Goal: Answer question/provide support: Share knowledge or assist other users

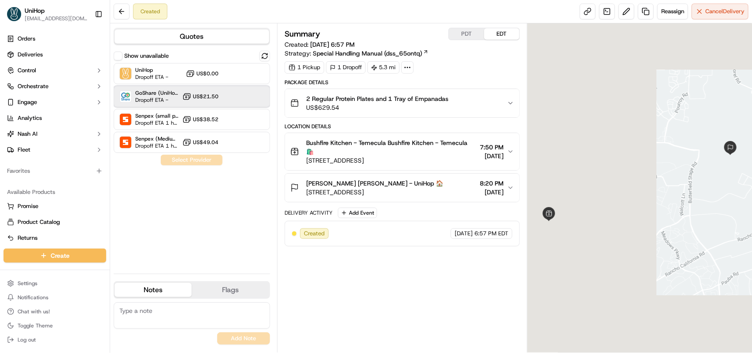
click at [163, 98] on span "Dropoff ETA -" at bounding box center [157, 99] width 44 height 7
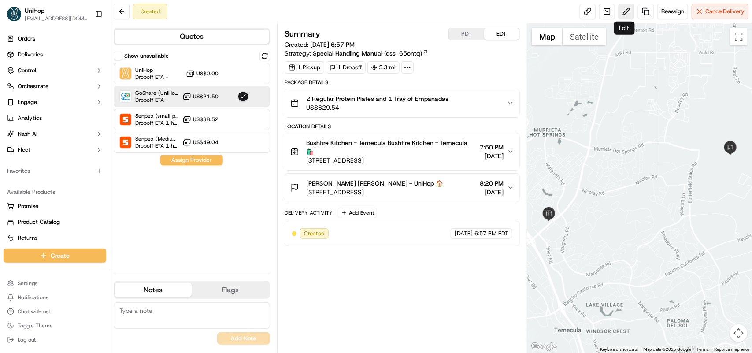
click at [624, 8] on button at bounding box center [627, 12] width 16 height 16
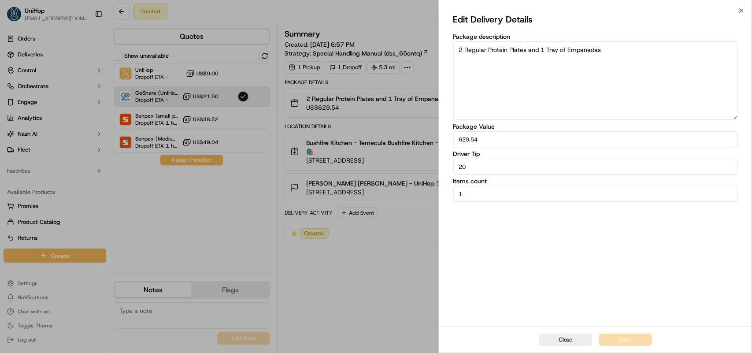
click at [736, 5] on div "Close Edit Delivery Details Package description 2 Regular Protein Plates and 1 …" at bounding box center [595, 176] width 313 height 353
click at [741, 11] on div "Edit Delivery Details Package description 2 Regular Protein Plates and 1 Tray o…" at bounding box center [595, 168] width 313 height 315
click at [558, 338] on button "Close" at bounding box center [565, 339] width 53 height 12
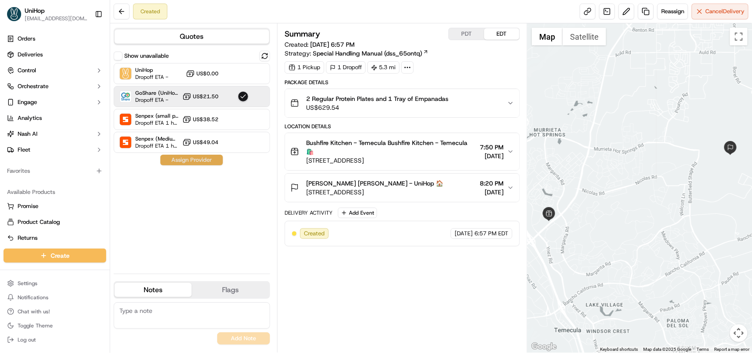
click at [198, 162] on button "Assign Provider" at bounding box center [191, 160] width 63 height 11
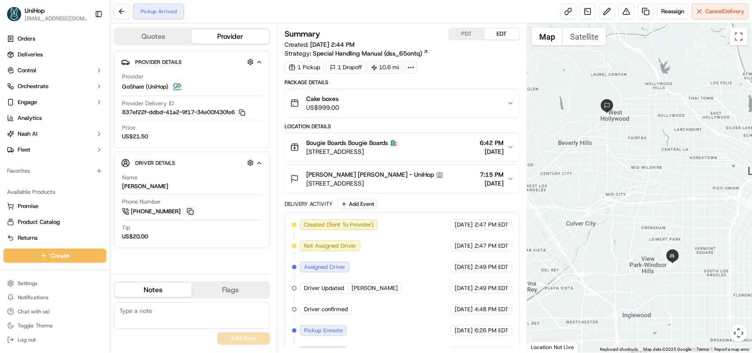
click at [190, 212] on button at bounding box center [190, 212] width 10 height 10
click at [254, 10] on div "Pickup Arrived Reassign Cancel Delivery" at bounding box center [431, 11] width 642 height 23
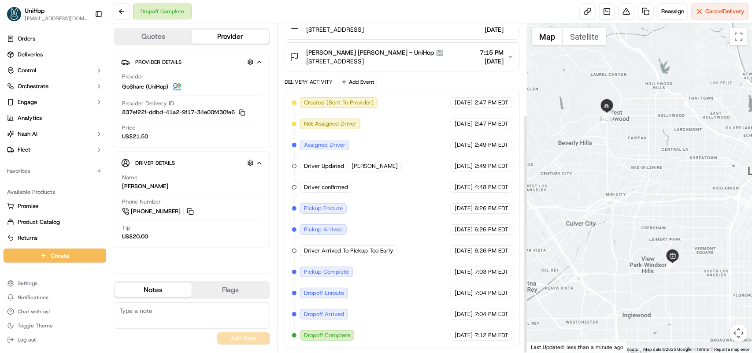
scroll to position [126, 0]
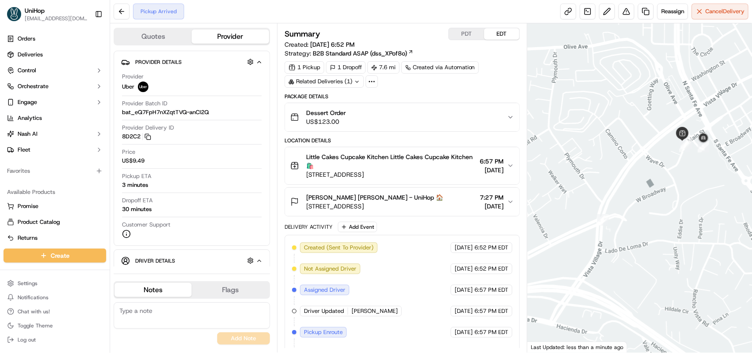
drag, startPoint x: 713, startPoint y: 158, endPoint x: 645, endPoint y: 150, distance: 68.7
click at [255, 135] on div "Provider Delivery ID 8D2C2 Copy del_8zJZu6DhT6KIAc02FHjSwg 8D2C2" at bounding box center [192, 132] width 140 height 17
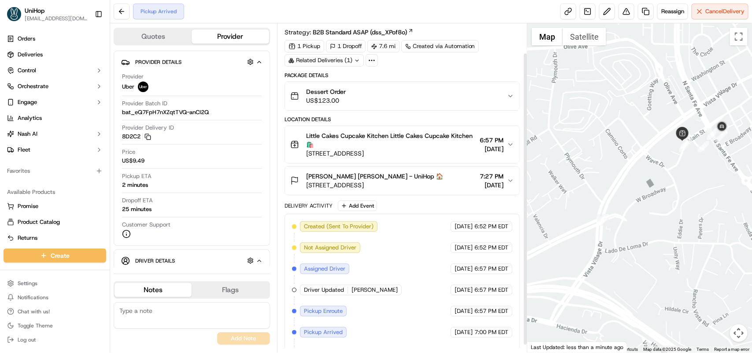
scroll to position [42, 0]
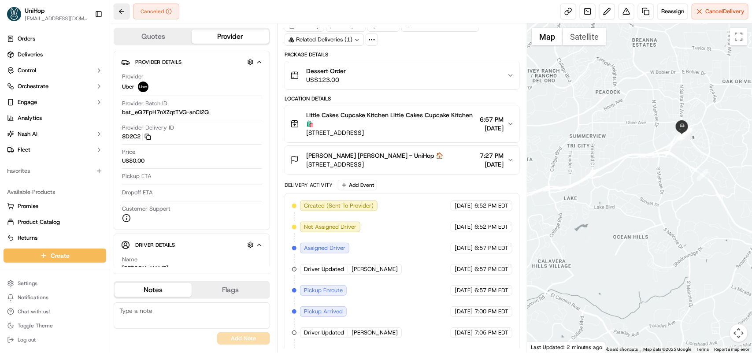
click at [124, 12] on button at bounding box center [122, 12] width 16 height 16
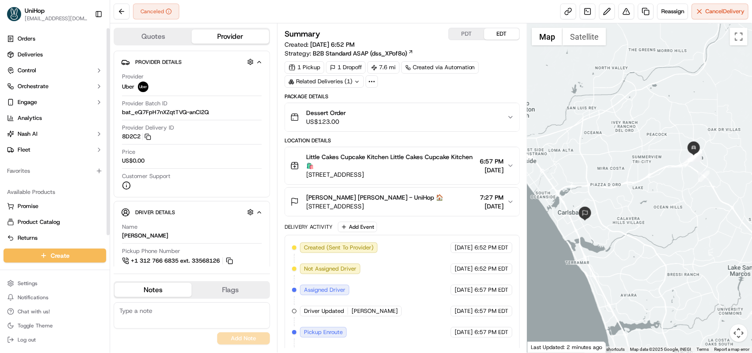
click at [67, 62] on ul "Orders Deliveries Control Orchestrate Engage Analytics [PERSON_NAME] Fleet" at bounding box center [55, 94] width 103 height 125
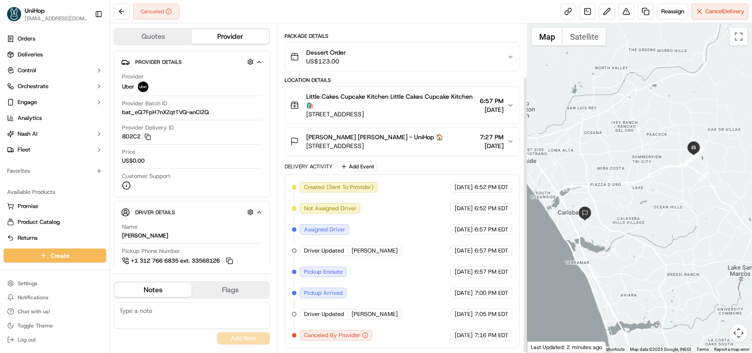
scroll to position [63, 0]
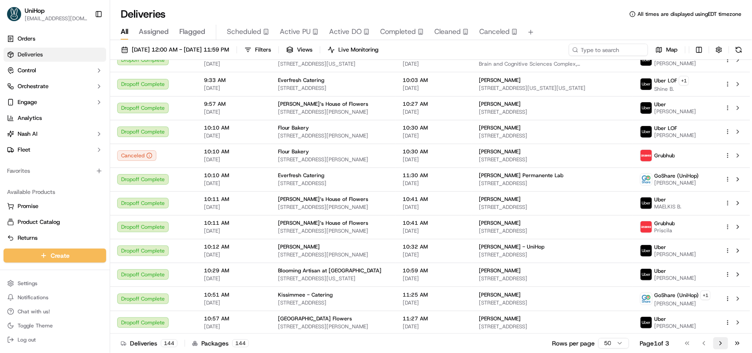
click at [722, 344] on button "Go to next page" at bounding box center [720, 343] width 15 height 12
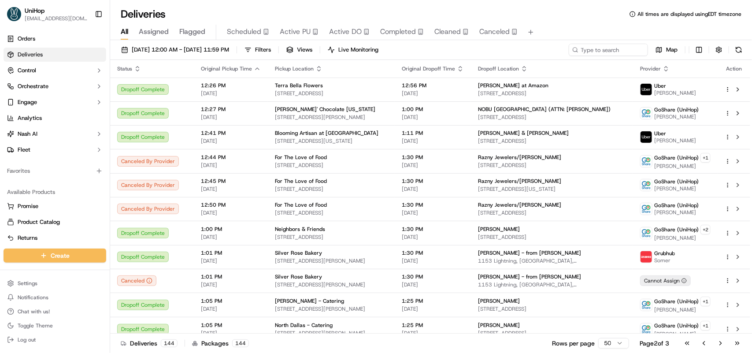
click at [722, 344] on button "Go to next page" at bounding box center [720, 343] width 15 height 12
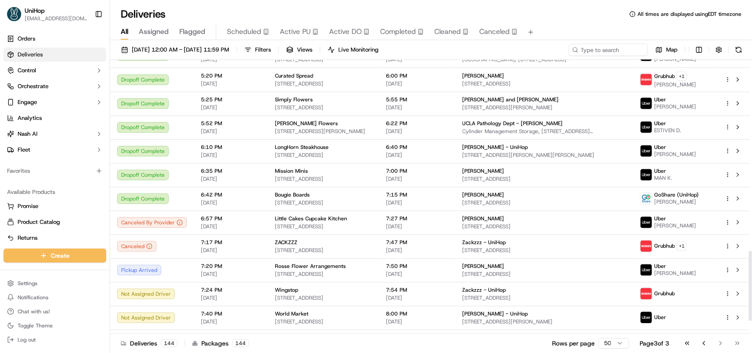
scroll to position [794, 0]
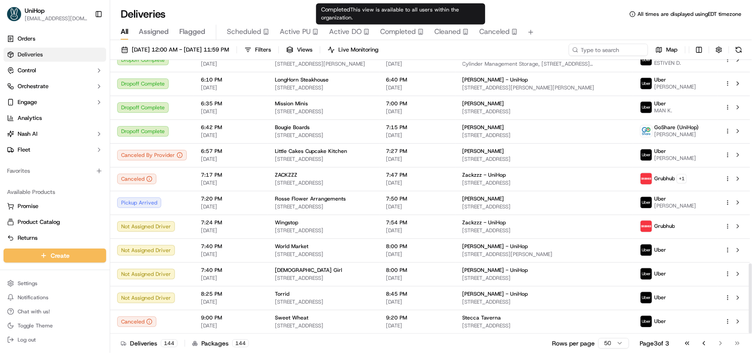
click at [384, 33] on span "Completed" at bounding box center [398, 31] width 36 height 11
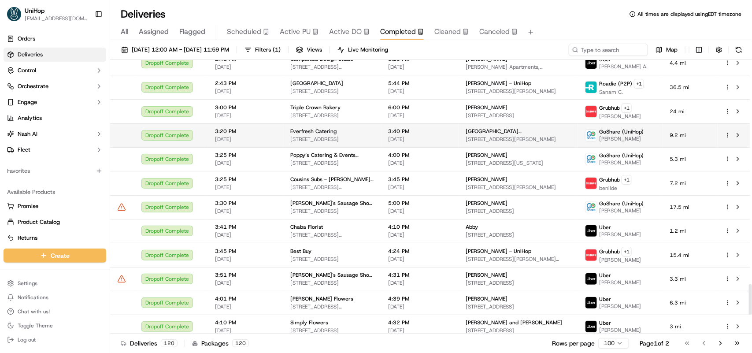
scroll to position [2147, 0]
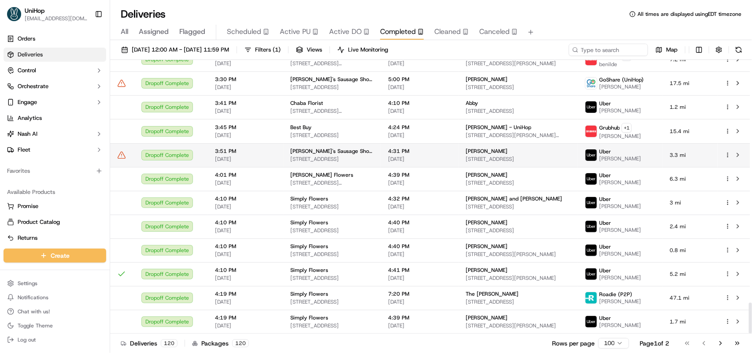
click at [175, 156] on div "Dropoff Complete" at bounding box center [170, 155] width 59 height 11
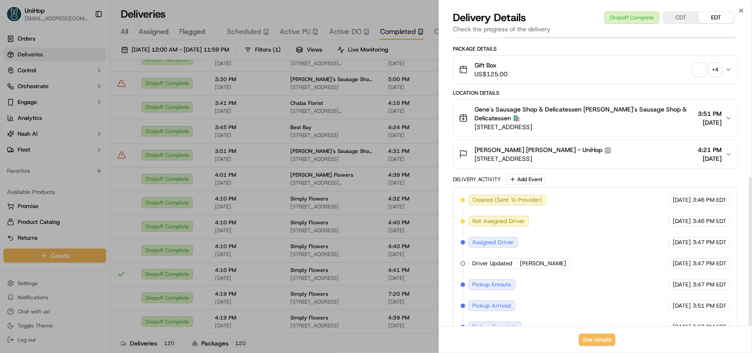
scroll to position [271, 0]
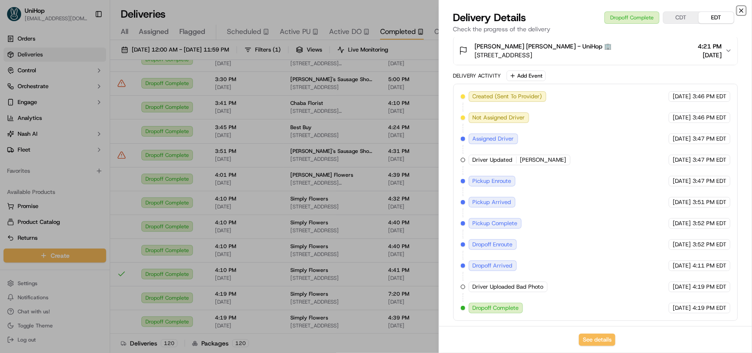
click at [741, 11] on icon "button" at bounding box center [741, 10] width 7 height 7
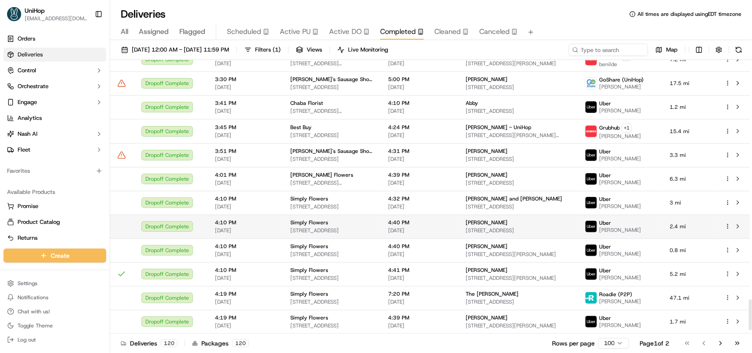
scroll to position [2092, 0]
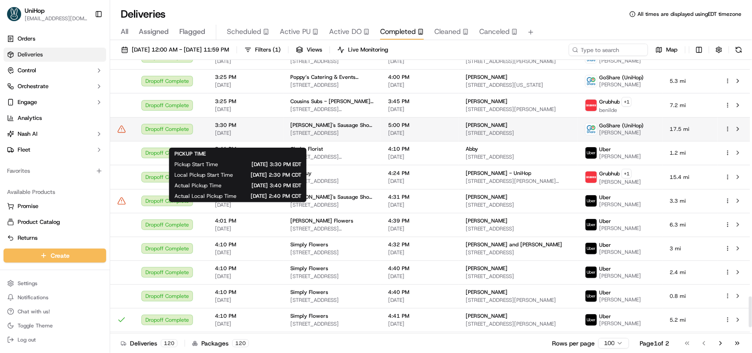
click at [265, 137] on span "Sep 19 2025" at bounding box center [245, 133] width 61 height 7
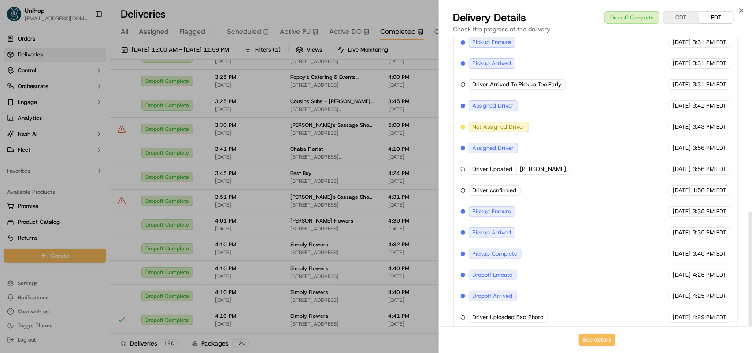
scroll to position [443, 0]
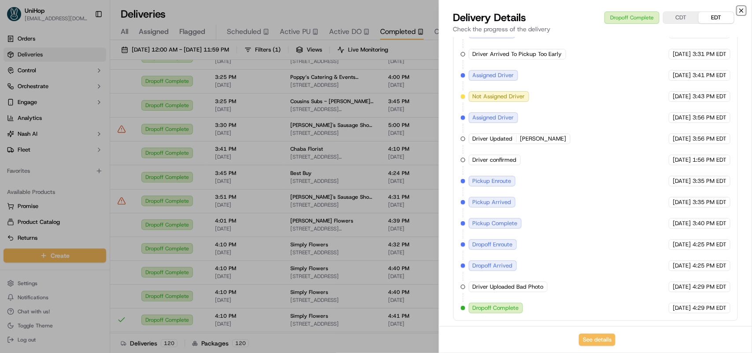
click at [739, 12] on icon "button" at bounding box center [741, 10] width 7 height 7
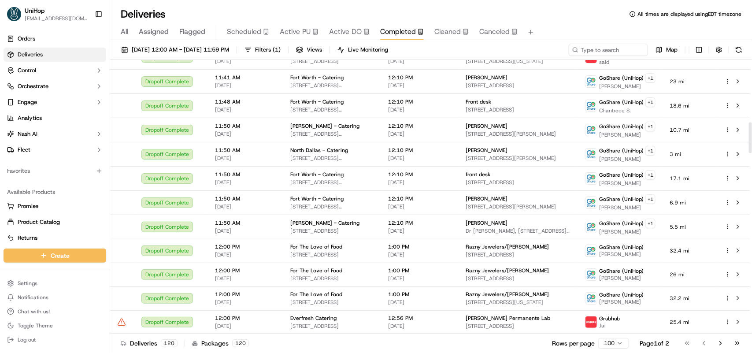
scroll to position [826, 0]
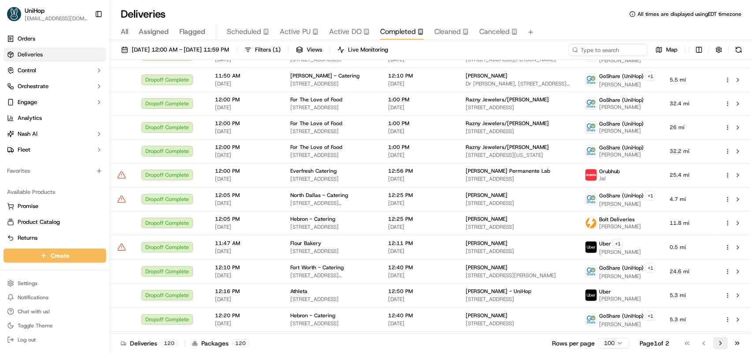
click at [723, 343] on button "Go to next page" at bounding box center [720, 343] width 15 height 12
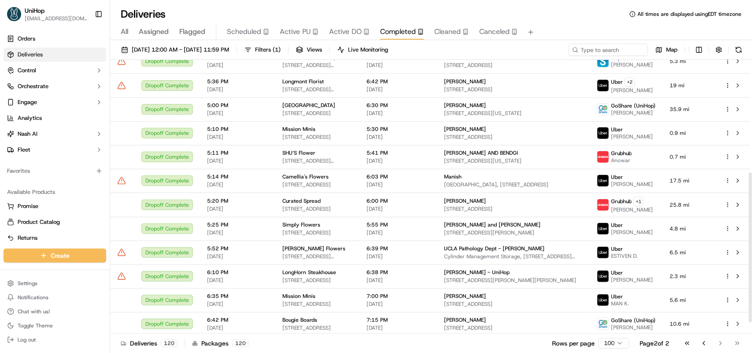
scroll to position [226, 0]
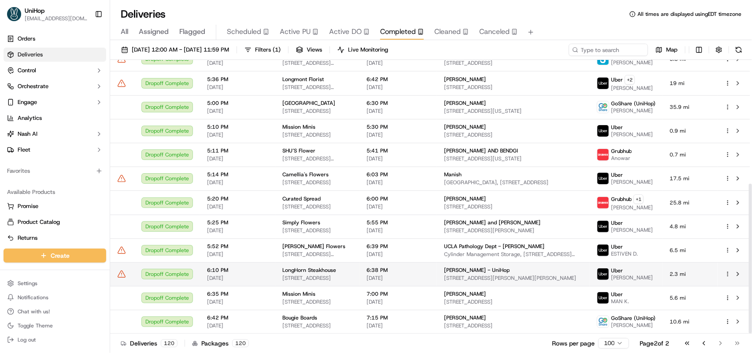
click at [294, 278] on span "[STREET_ADDRESS]" at bounding box center [317, 277] width 70 height 7
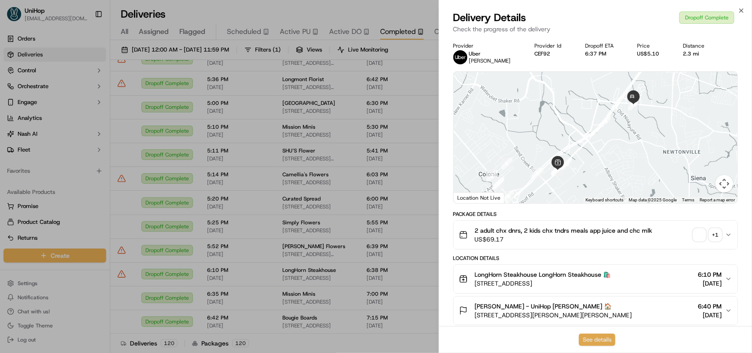
click at [587, 341] on button "See details" at bounding box center [597, 339] width 37 height 12
click at [741, 14] on icon "button" at bounding box center [741, 10] width 7 height 7
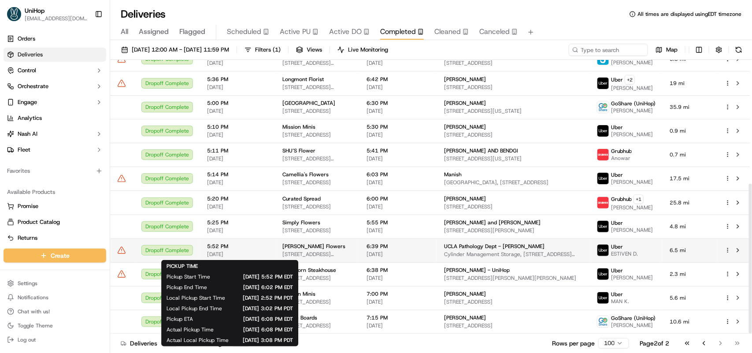
click at [266, 252] on span "[DATE]" at bounding box center [237, 254] width 61 height 7
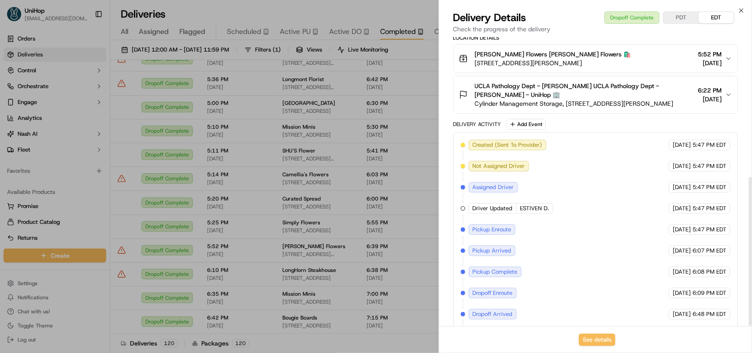
scroll to position [271, 0]
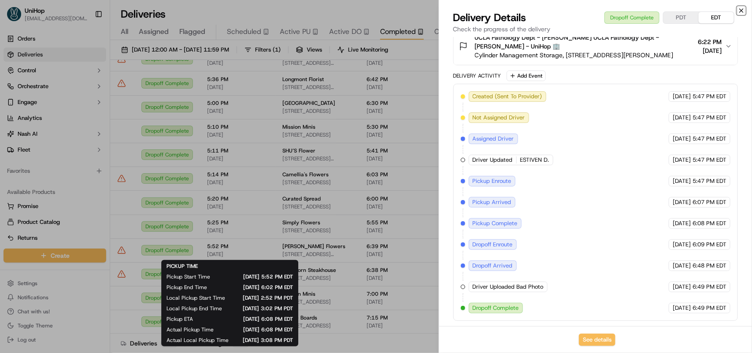
click at [738, 10] on icon "button" at bounding box center [741, 10] width 7 height 7
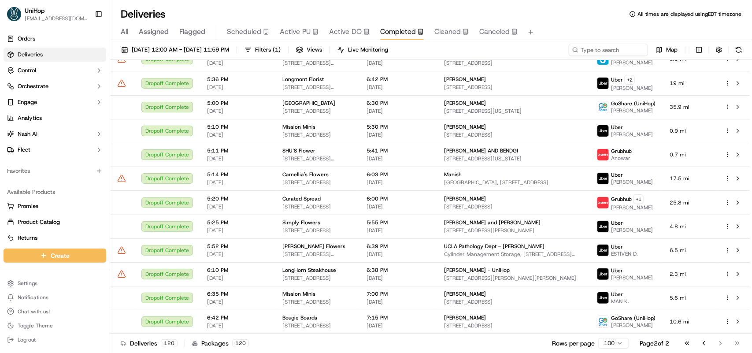
click at [190, 27] on span "Flagged" at bounding box center [192, 31] width 26 height 11
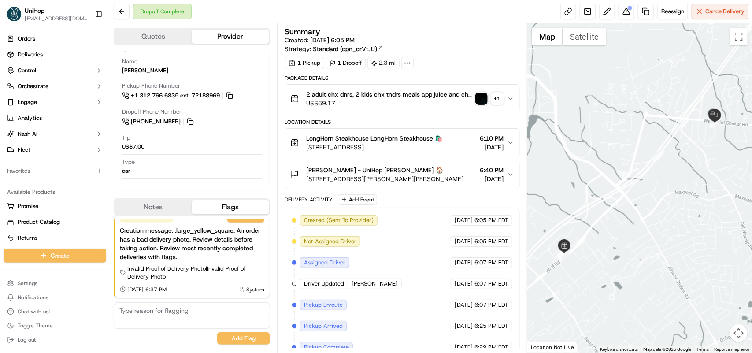
click at [494, 100] on div "+ 1" at bounding box center [497, 99] width 12 height 12
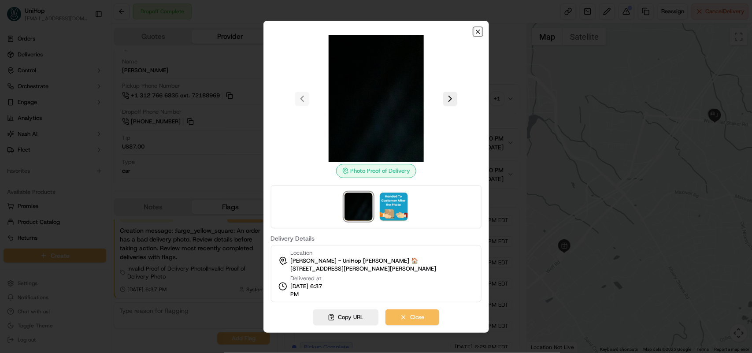
click at [476, 32] on icon "button" at bounding box center [477, 31] width 7 height 7
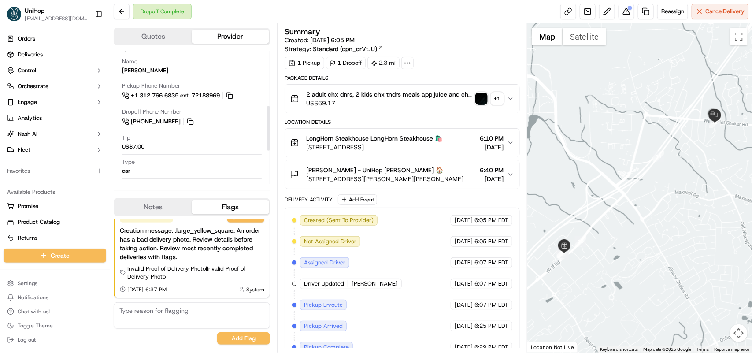
click at [149, 200] on button "Notes" at bounding box center [153, 207] width 77 height 14
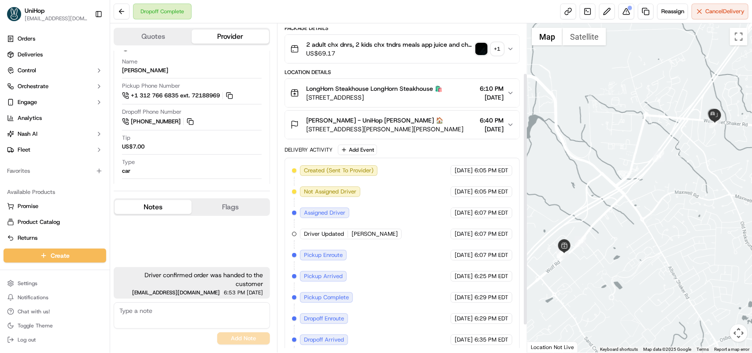
scroll to position [100, 0]
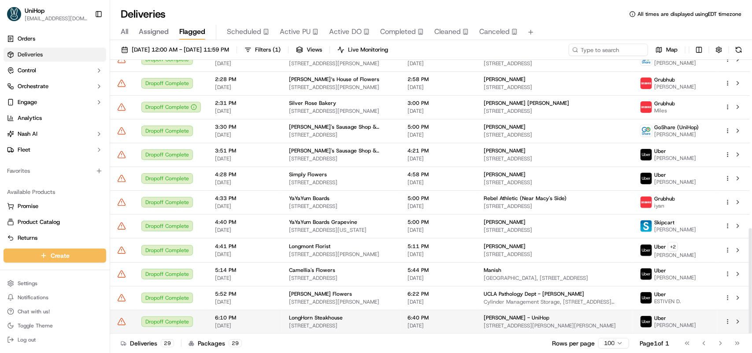
click at [270, 321] on span "6:10 PM" at bounding box center [245, 317] width 60 height 7
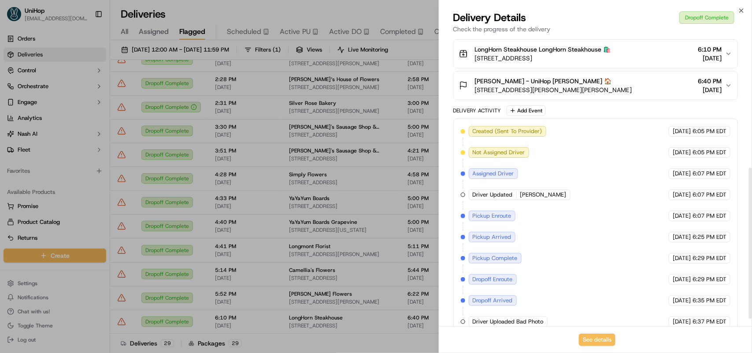
scroll to position [263, 0]
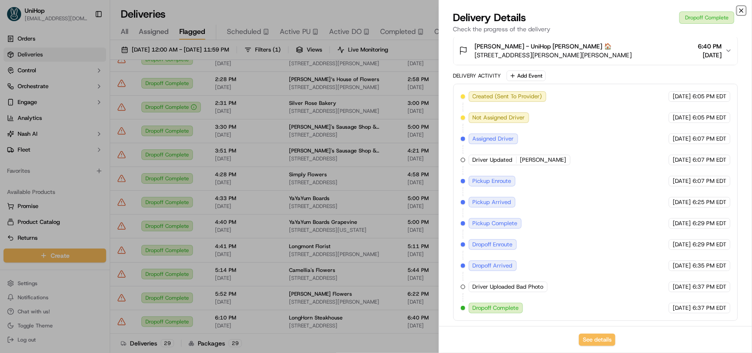
click at [739, 11] on icon "button" at bounding box center [741, 10] width 7 height 7
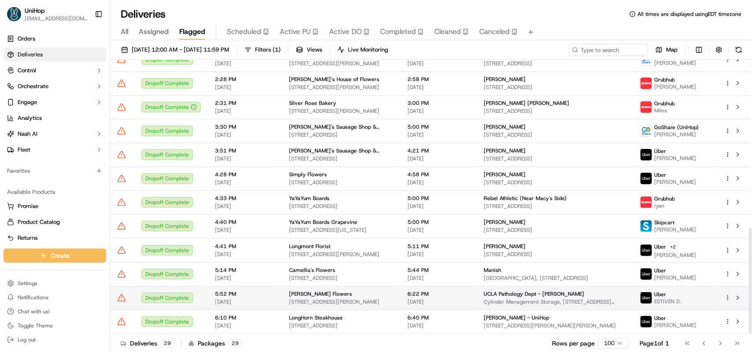
click at [282, 297] on td "Sada's Flowers 10612 Culver Blvd, Culver City, CA 90232, USA" at bounding box center [341, 298] width 119 height 24
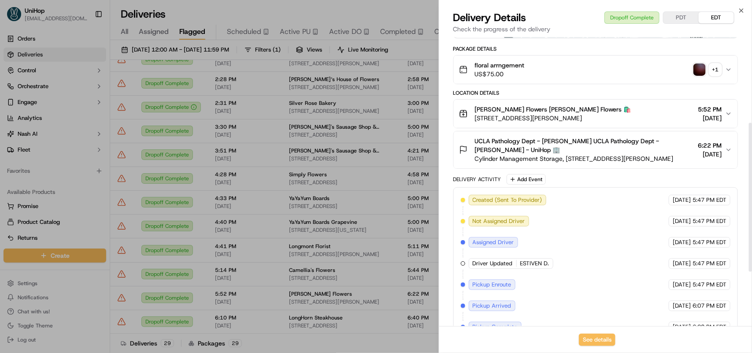
scroll to position [271, 0]
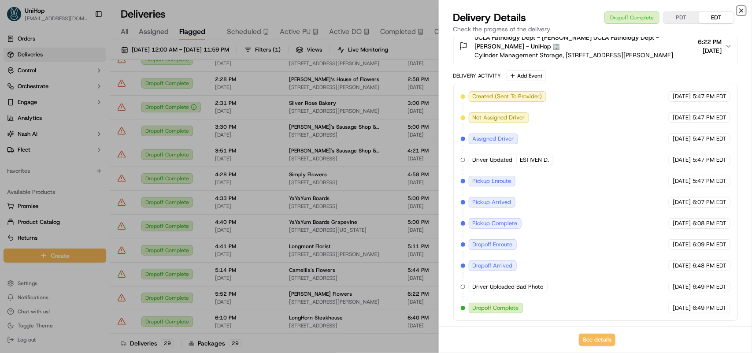
click at [738, 9] on icon "button" at bounding box center [741, 10] width 7 height 7
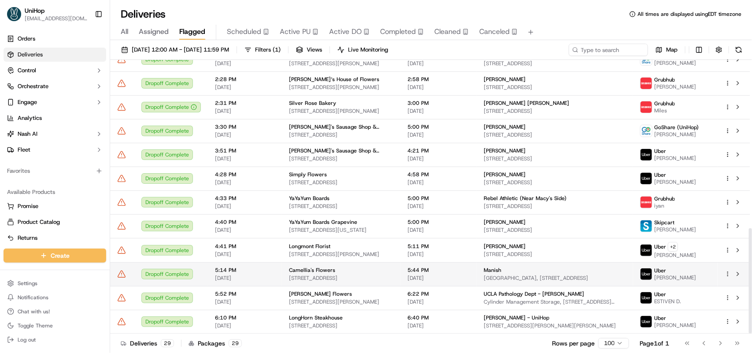
click at [300, 274] on span "Camellia's Flowers" at bounding box center [312, 270] width 46 height 7
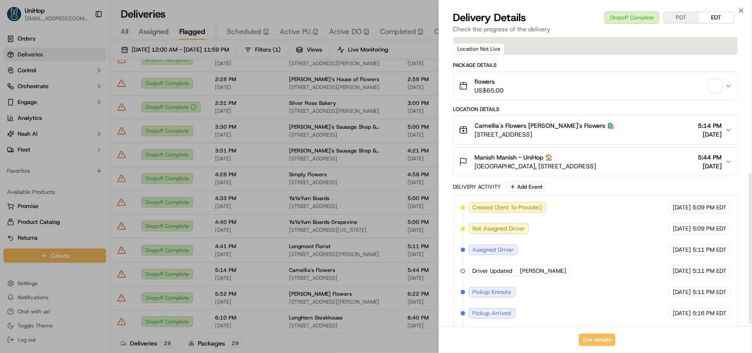
scroll to position [263, 0]
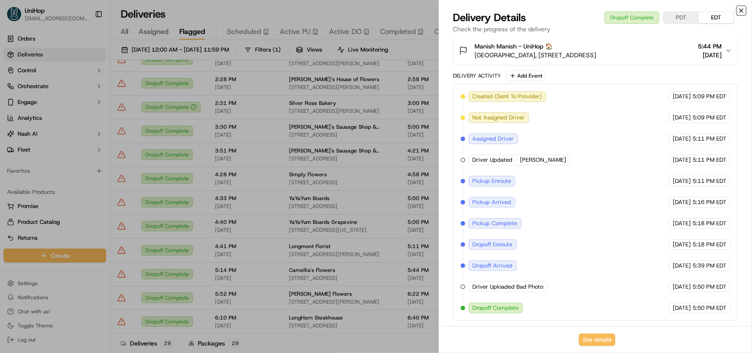
click at [742, 7] on icon "button" at bounding box center [741, 10] width 7 height 7
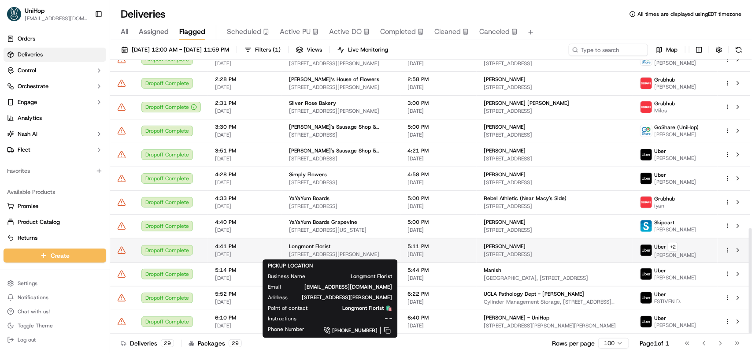
click at [325, 243] on span "Longmont Florist" at bounding box center [309, 246] width 41 height 7
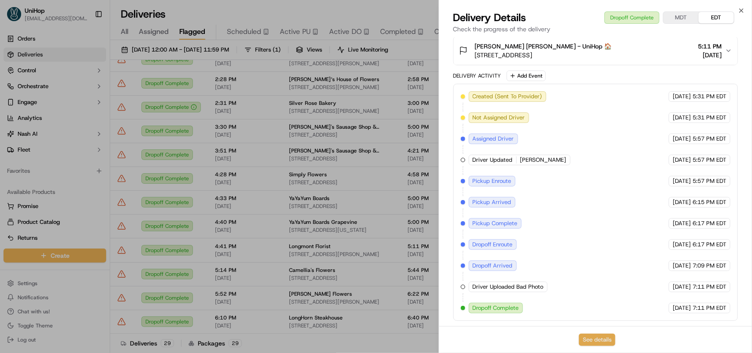
click at [600, 341] on button "See details" at bounding box center [597, 339] width 37 height 12
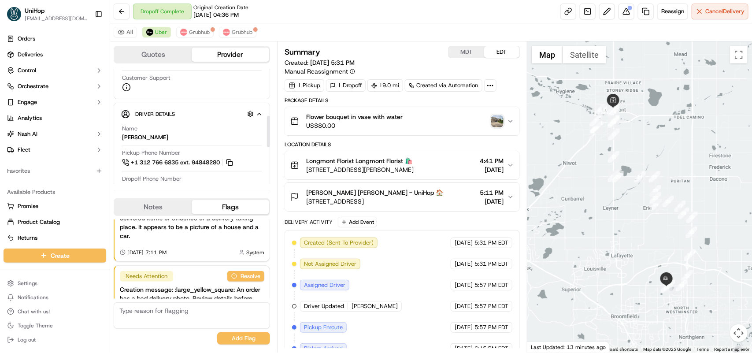
scroll to position [199, 0]
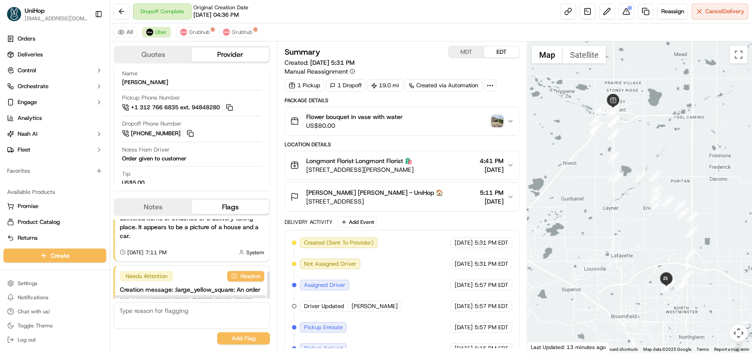
click at [170, 316] on textarea at bounding box center [192, 315] width 156 height 26
type textarea "Delivery successful. Please refer to the notes section"
click at [236, 339] on button "Add Flag" at bounding box center [243, 338] width 53 height 12
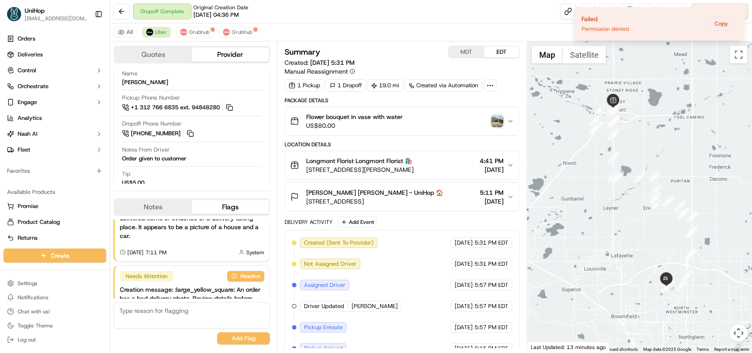
click at [493, 119] on img "button" at bounding box center [497, 121] width 12 height 12
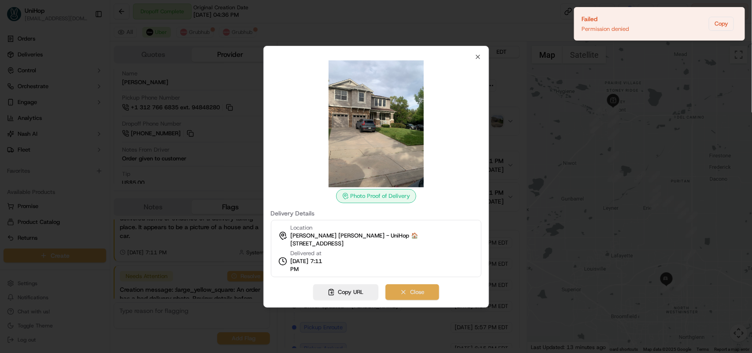
click at [414, 289] on button "Close" at bounding box center [412, 292] width 54 height 16
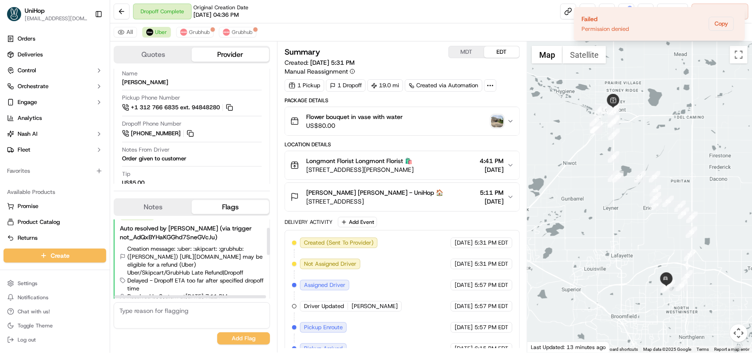
scroll to position [0, 0]
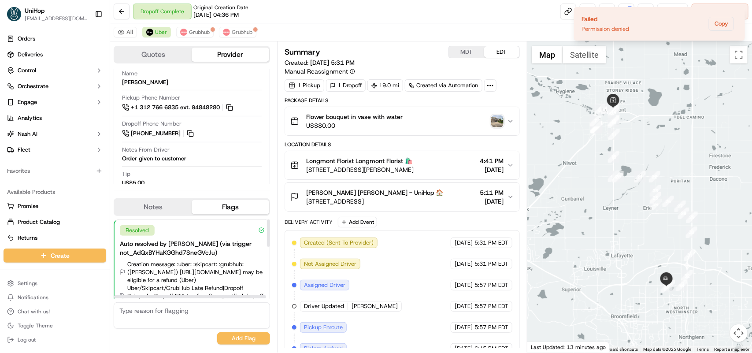
click at [159, 214] on button "Notes" at bounding box center [153, 207] width 77 height 14
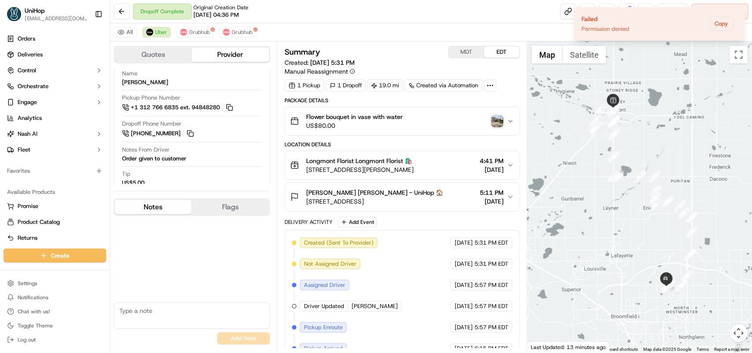
click at [156, 311] on textarea at bounding box center [192, 315] width 156 height 26
type textarea "Delivery successful. Please refer to the notes section"
click at [234, 343] on button "Add Note" at bounding box center [243, 338] width 53 height 12
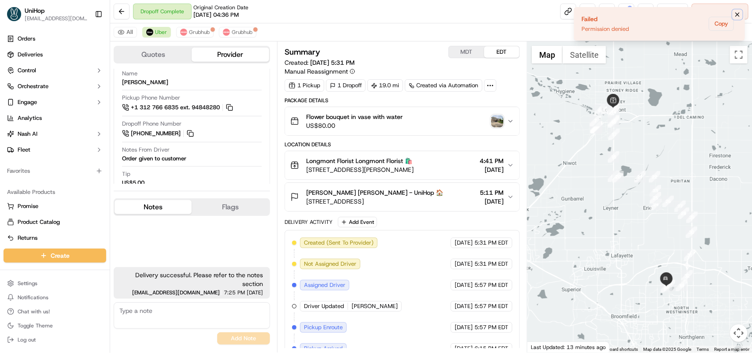
click at [737, 10] on button "Notifications (F8)" at bounding box center [737, 14] width 11 height 11
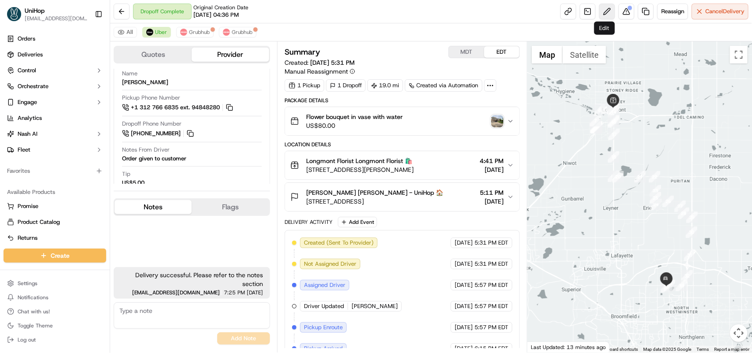
click at [600, 15] on button at bounding box center [607, 12] width 16 height 16
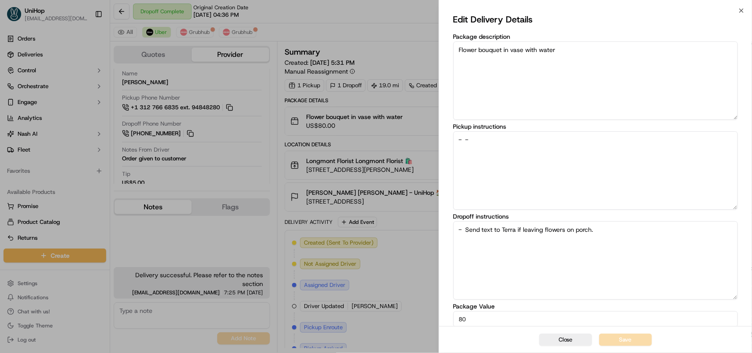
click at [742, 12] on div "Edit Delivery Details Package description Flower bouquet in vase with water Pic…" at bounding box center [595, 197] width 313 height 373
click at [740, 9] on icon "button" at bounding box center [742, 11] width 4 height 4
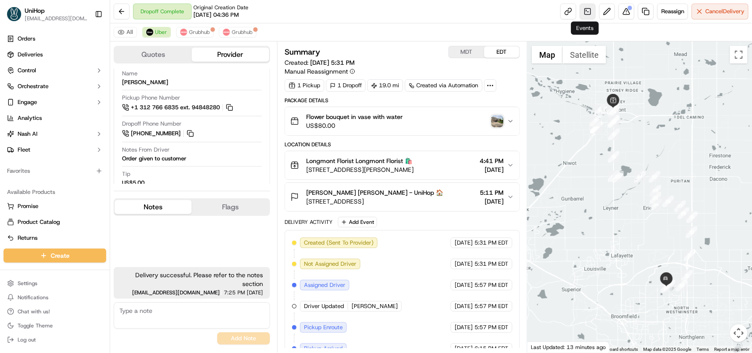
click at [589, 9] on link at bounding box center [588, 12] width 16 height 16
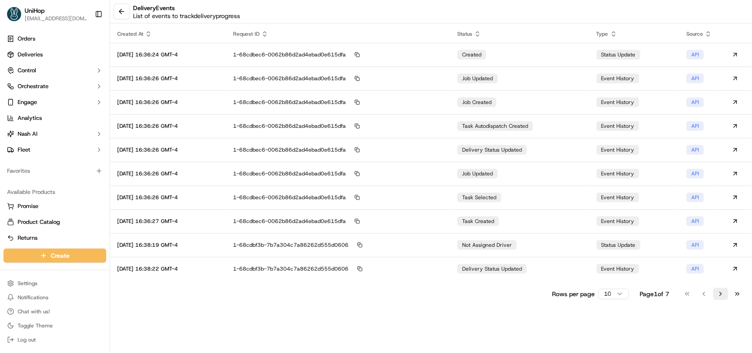
click at [722, 296] on button "Go to next page" at bounding box center [720, 294] width 15 height 12
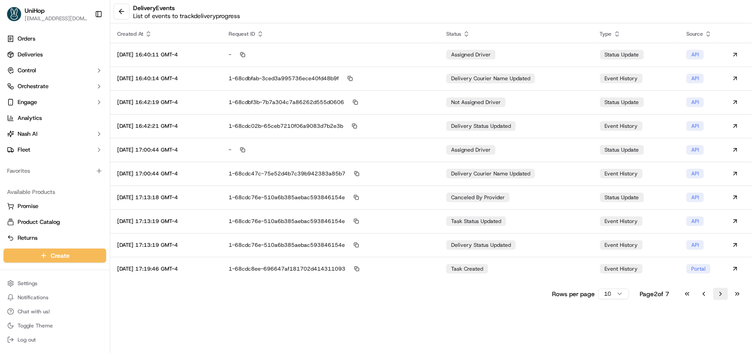
click at [722, 296] on button "Go to next page" at bounding box center [720, 294] width 15 height 12
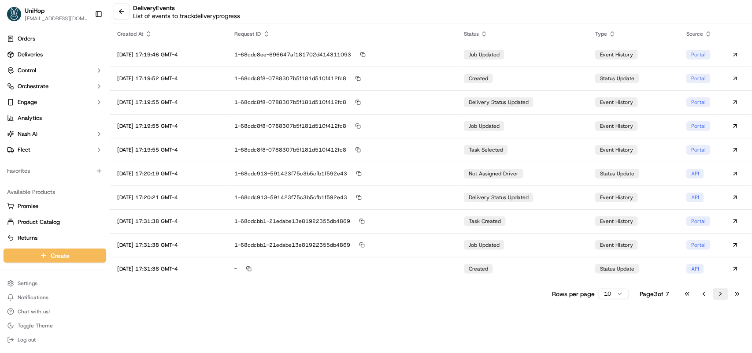
click at [722, 296] on button "Go to next page" at bounding box center [720, 294] width 15 height 12
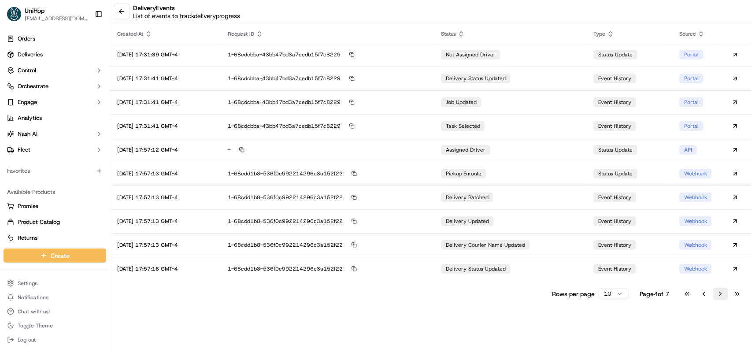
click at [719, 294] on button "Go to next page" at bounding box center [720, 294] width 15 height 12
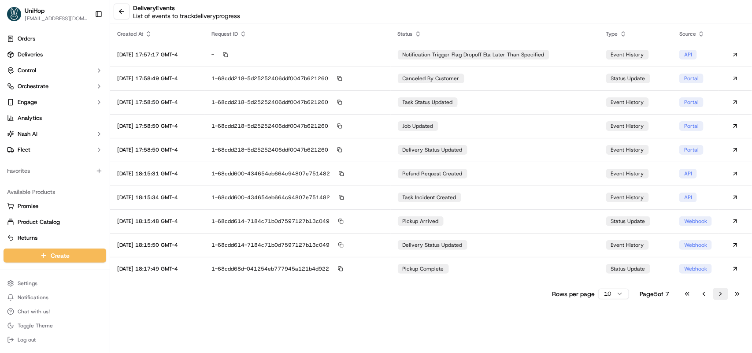
click at [719, 294] on button "Go to next page" at bounding box center [720, 294] width 15 height 12
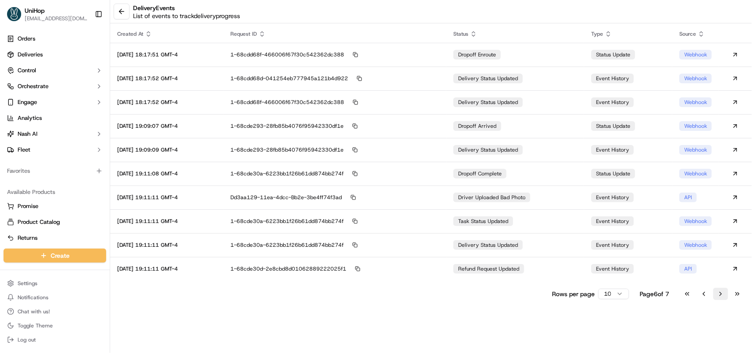
click at [719, 294] on button "Go to next page" at bounding box center [720, 294] width 15 height 12
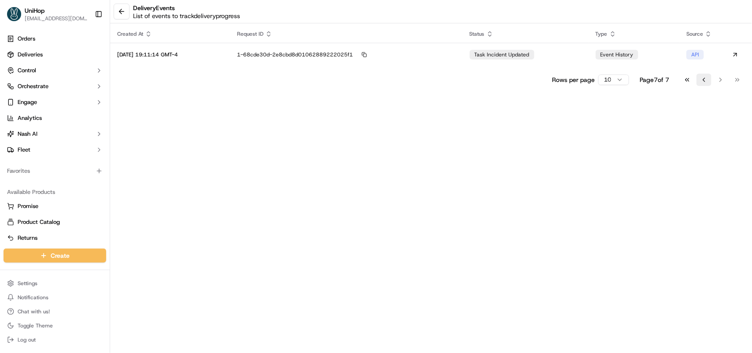
click at [702, 77] on button "Go to previous page" at bounding box center [704, 80] width 15 height 12
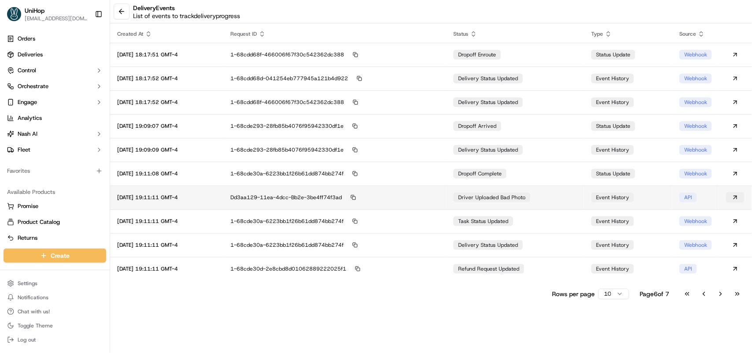
click at [736, 195] on button at bounding box center [735, 197] width 19 height 11
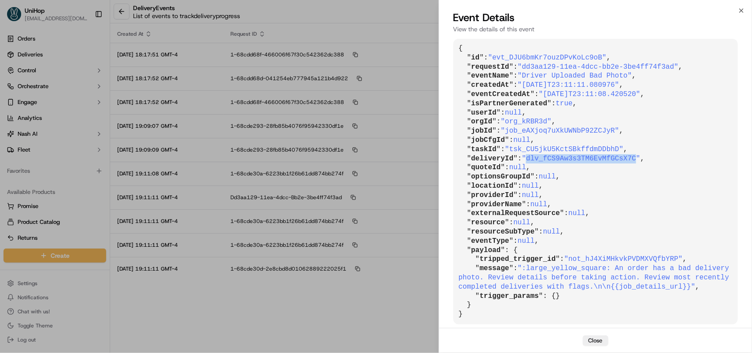
drag, startPoint x: 525, startPoint y: 156, endPoint x: 624, endPoint y: 155, distance: 99.1
click at [624, 155] on span ""dlv_fCS9Aw3s3TM6EvMfGCsX7C"" at bounding box center [581, 159] width 119 height 8
copy span "dlv_fCS9Aw3s3TM6EvMfGCsX7C"
